Goal: Task Accomplishment & Management: Complete application form

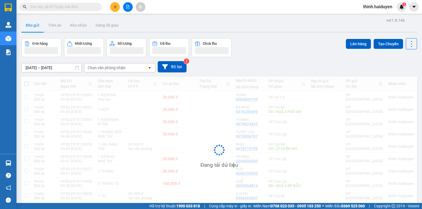
click at [61, 5] on input "text" at bounding box center [62, 7] width 65 height 6
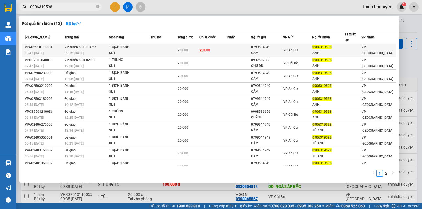
type input "0906319598"
click at [197, 50] on div "20.000" at bounding box center [188, 50] width 21 height 6
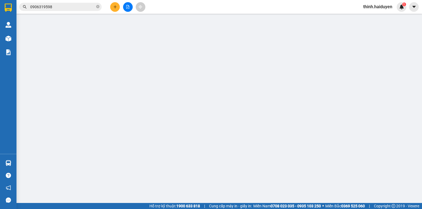
type input "0799514949"
type input "GẤM"
type input "0906319598"
type input "ANH"
type input "0"
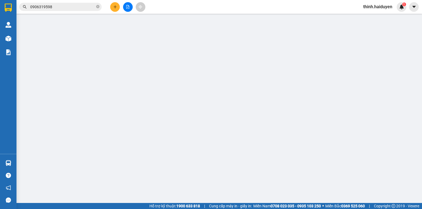
type input "20.000"
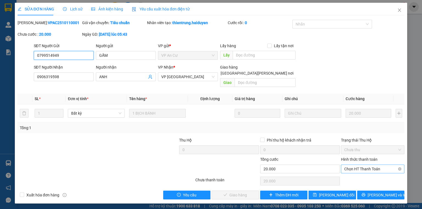
click at [364, 165] on span "Chọn HT Thanh Toán" at bounding box center [372, 169] width 57 height 8
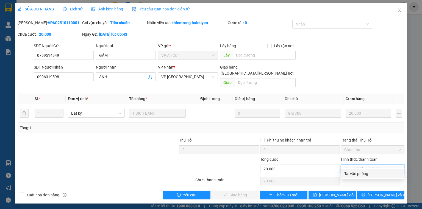
click at [364, 173] on div "Tại văn phòng" at bounding box center [372, 174] width 57 height 6
type input "0"
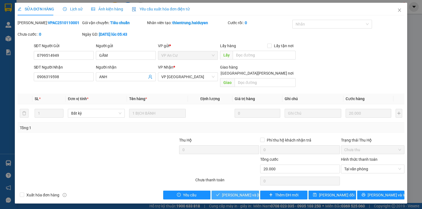
click at [239, 192] on span "[PERSON_NAME] và [PERSON_NAME] hàng" at bounding box center [259, 195] width 74 height 6
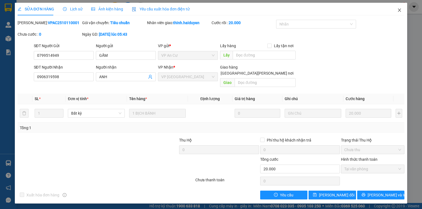
click at [398, 12] on icon "close" at bounding box center [399, 10] width 3 height 3
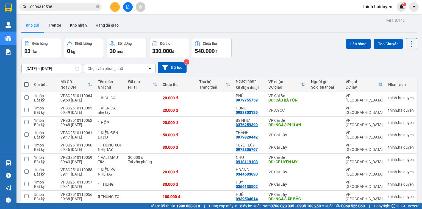
click at [62, 6] on input "0906319598" at bounding box center [62, 7] width 65 height 6
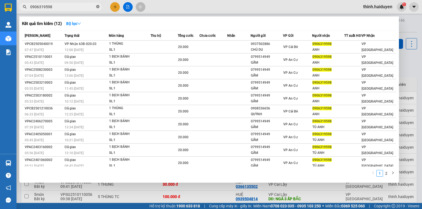
click at [96, 7] on icon "close-circle" at bounding box center [97, 6] width 3 height 3
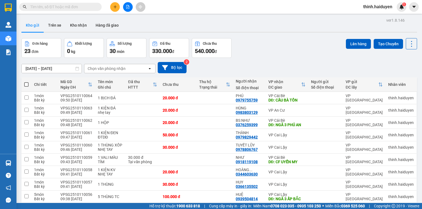
click at [39, 9] on input "text" at bounding box center [62, 7] width 65 height 6
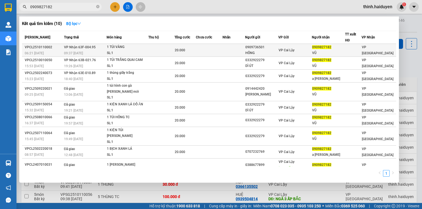
type input "0909827182"
click at [264, 47] on div "0909736501" at bounding box center [261, 48] width 33 height 6
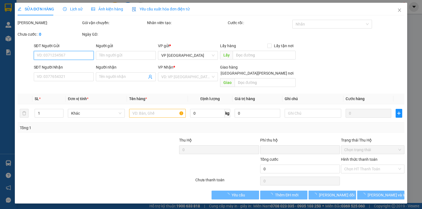
type input "0909736501"
type input "HỒNG"
type input "0909827182"
type input "VŨ"
type input "0"
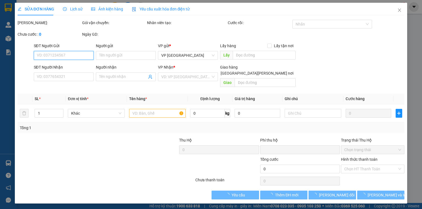
type input "20.000"
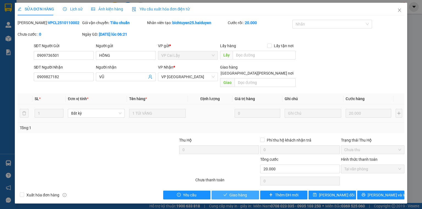
click at [233, 192] on span "Giao hàng" at bounding box center [238, 195] width 18 height 6
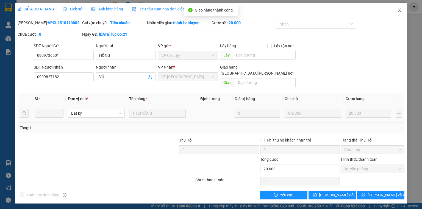
click at [399, 12] on icon "close" at bounding box center [399, 10] width 4 height 4
